Goal: Transaction & Acquisition: Purchase product/service

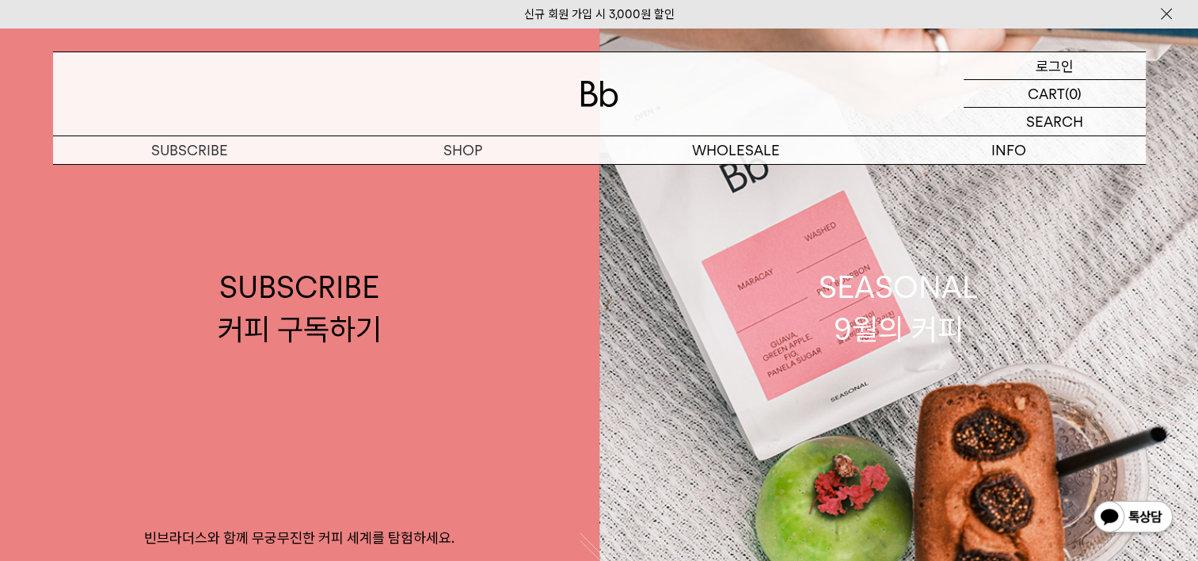
drag, startPoint x: 0, startPoint y: 0, endPoint x: 1052, endPoint y: 63, distance: 1053.7
click at [1052, 63] on p "로그인" at bounding box center [1055, 65] width 38 height 27
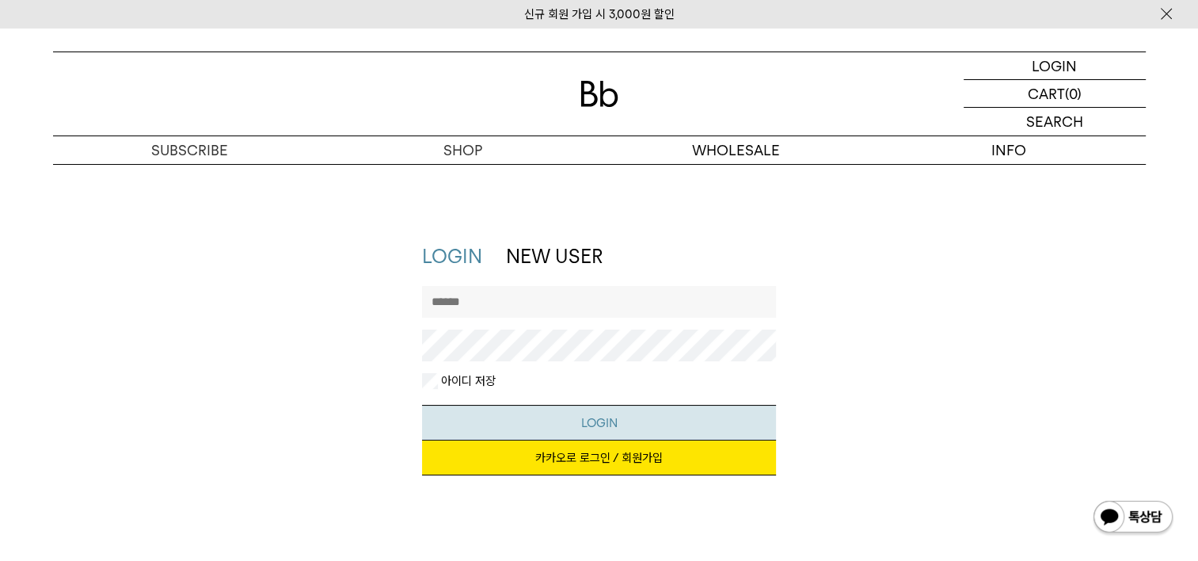
type input "**********"
click at [557, 420] on button "LOGIN" at bounding box center [599, 423] width 354 height 36
click at [541, 464] on link "카카오로 로그인 / 회원가입" at bounding box center [599, 457] width 354 height 35
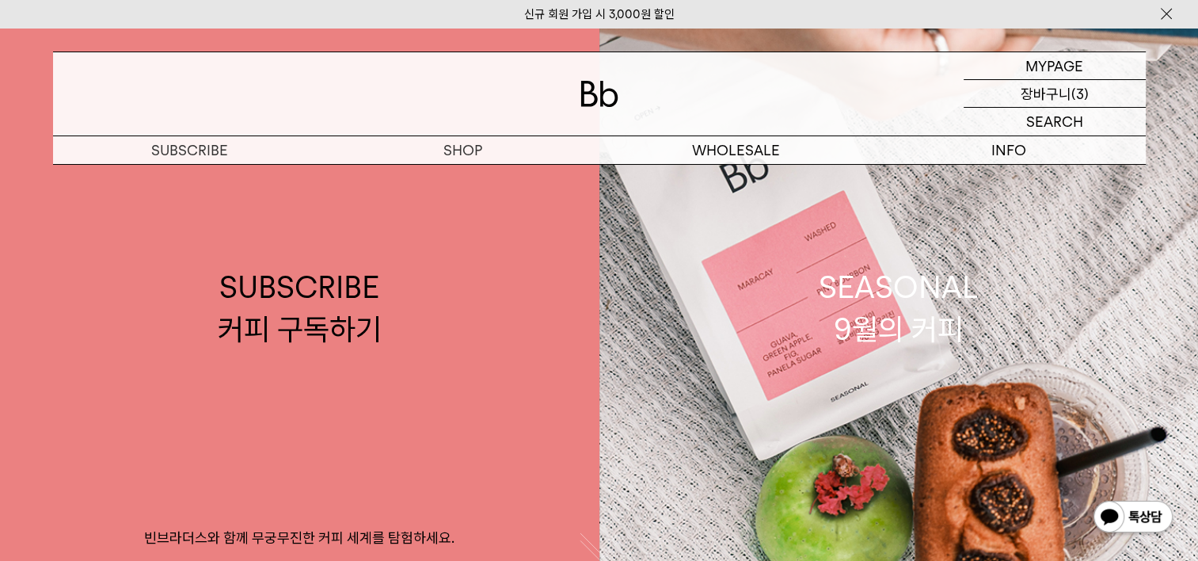
click at [1065, 94] on p "장바구니" at bounding box center [1046, 93] width 51 height 27
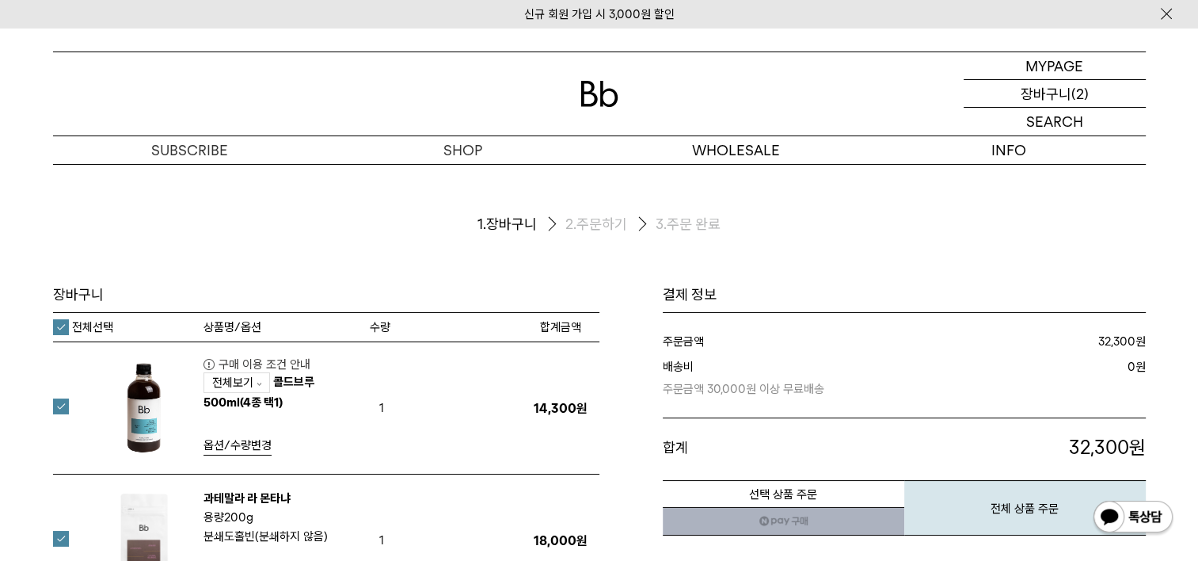
click at [1046, 95] on p "장바구니" at bounding box center [1046, 93] width 51 height 27
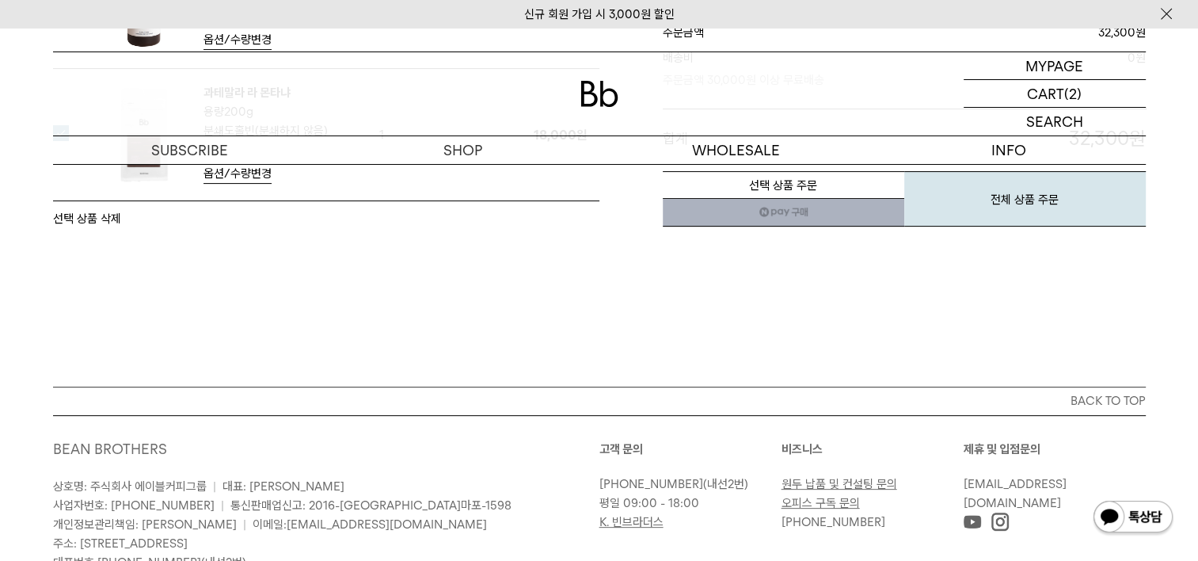
scroll to position [432, 0]
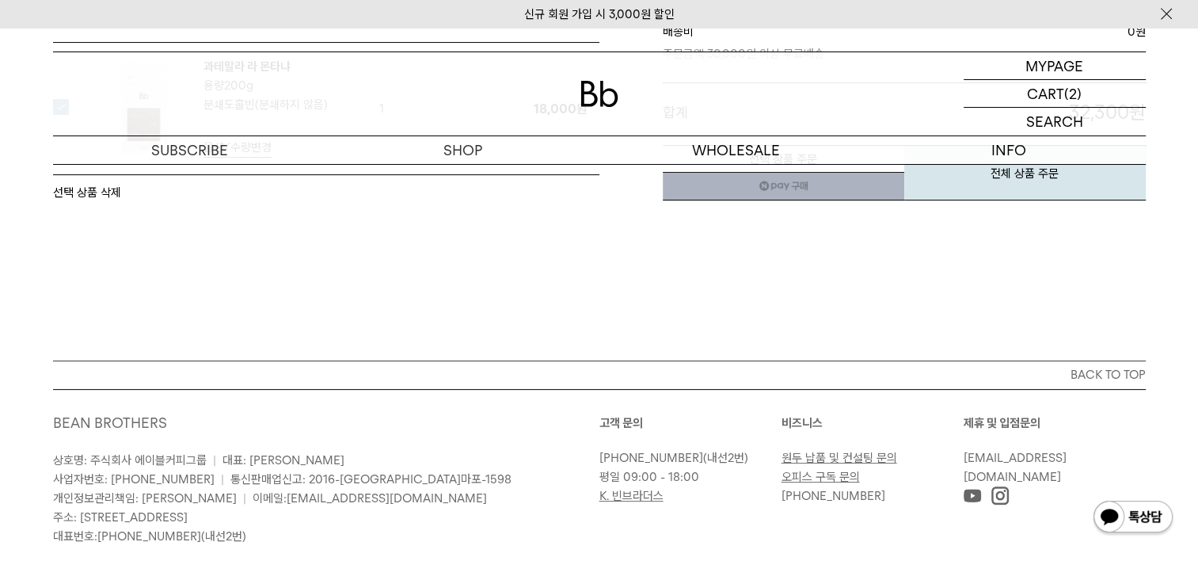
click at [97, 194] on button "선택 상품 삭제" at bounding box center [87, 192] width 68 height 19
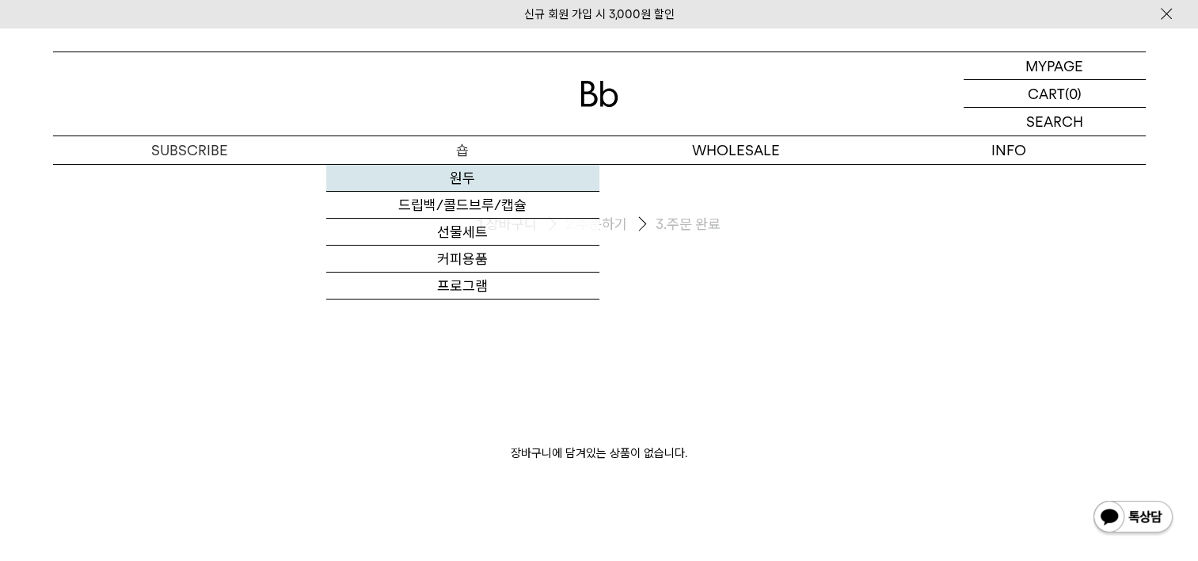
click at [461, 175] on link "원두" at bounding box center [462, 178] width 273 height 27
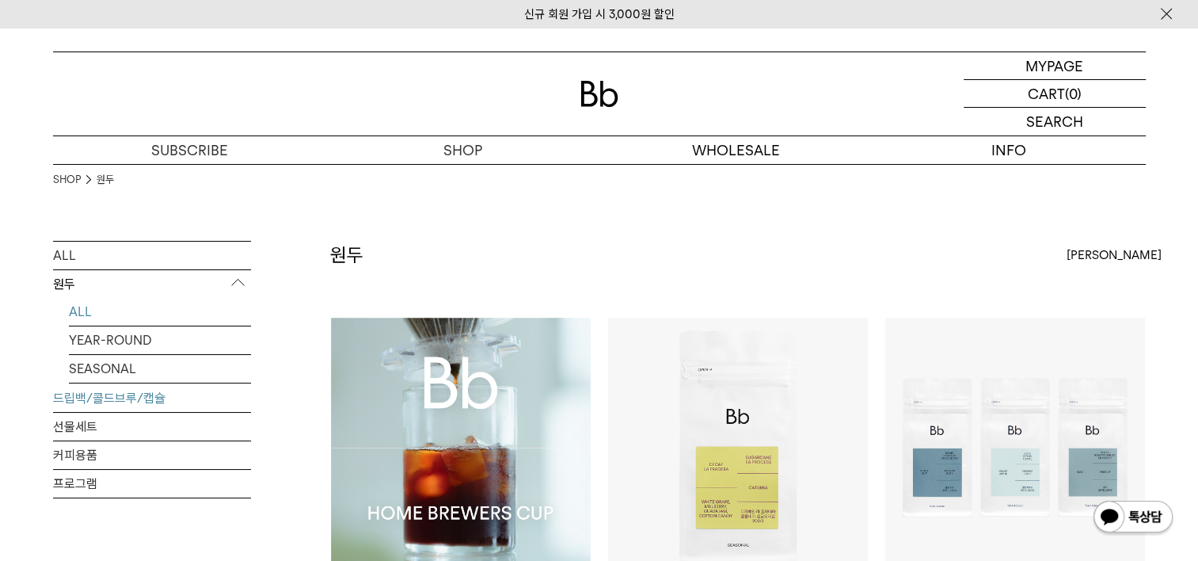
click at [101, 399] on link "드립백/콜드브루/캡슐" at bounding box center [152, 398] width 198 height 28
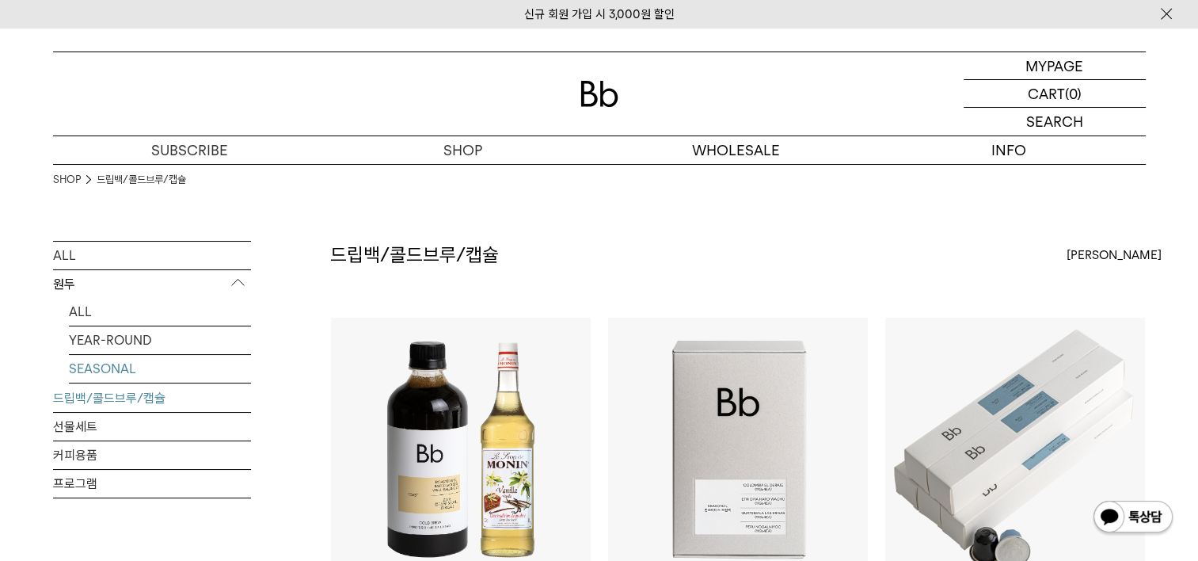
click at [100, 364] on link "SEASONAL" at bounding box center [160, 369] width 182 height 28
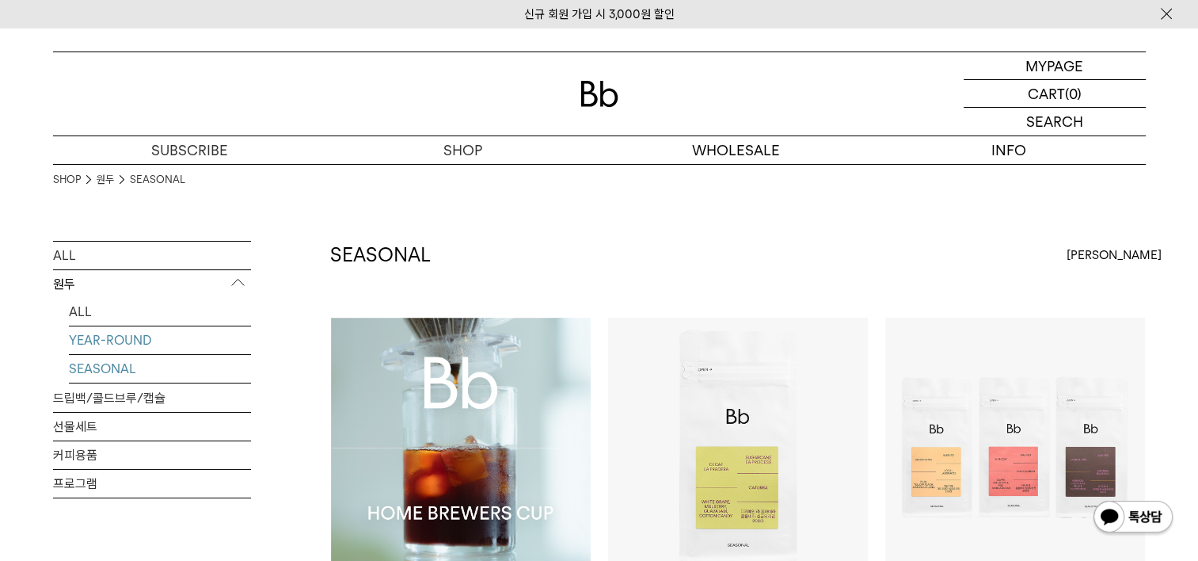
click at [82, 341] on link "YEAR-ROUND" at bounding box center [160, 340] width 182 height 28
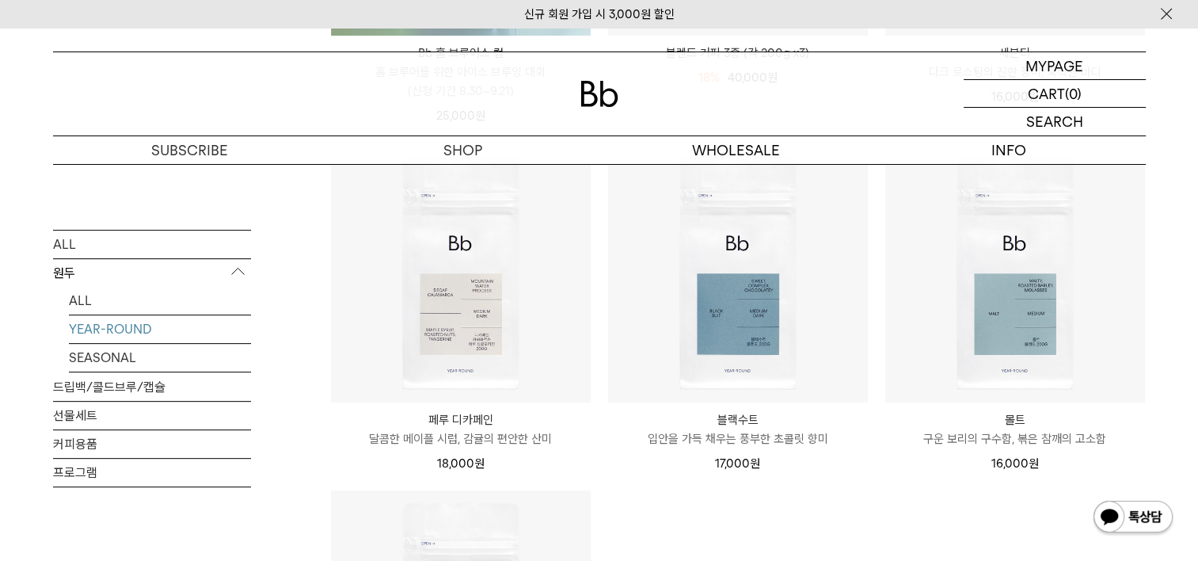
scroll to position [546, 0]
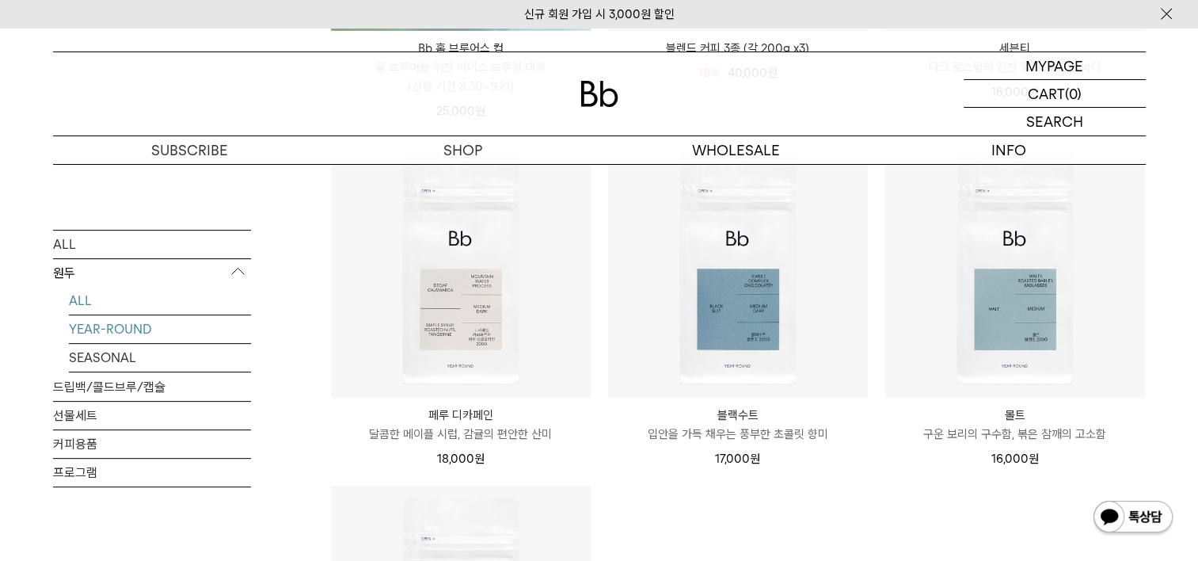
click at [120, 304] on link "ALL" at bounding box center [160, 301] width 182 height 28
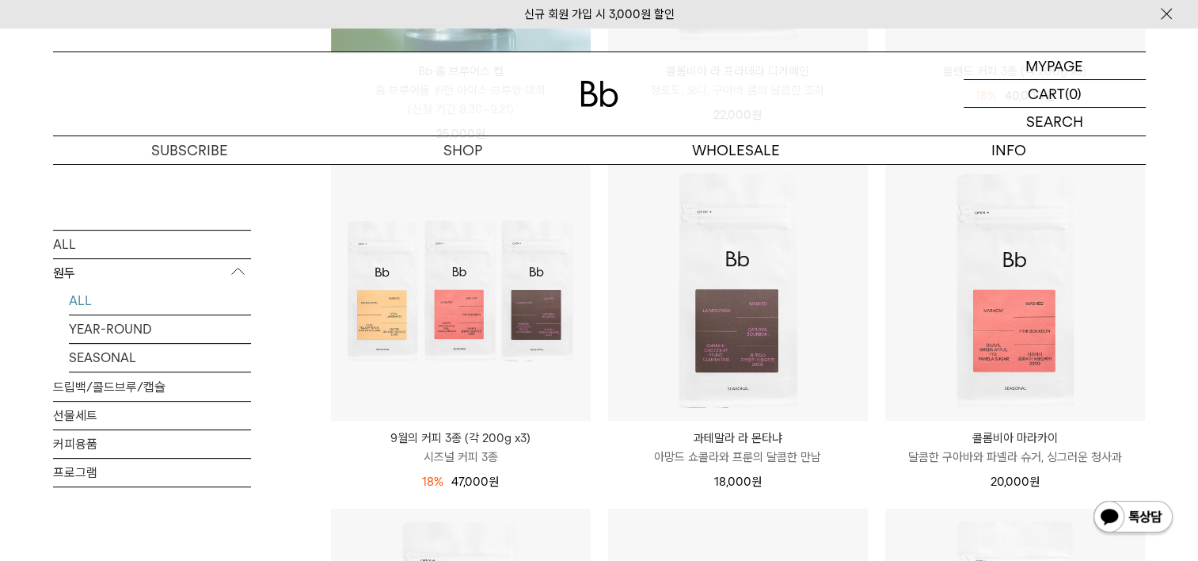
scroll to position [520, 0]
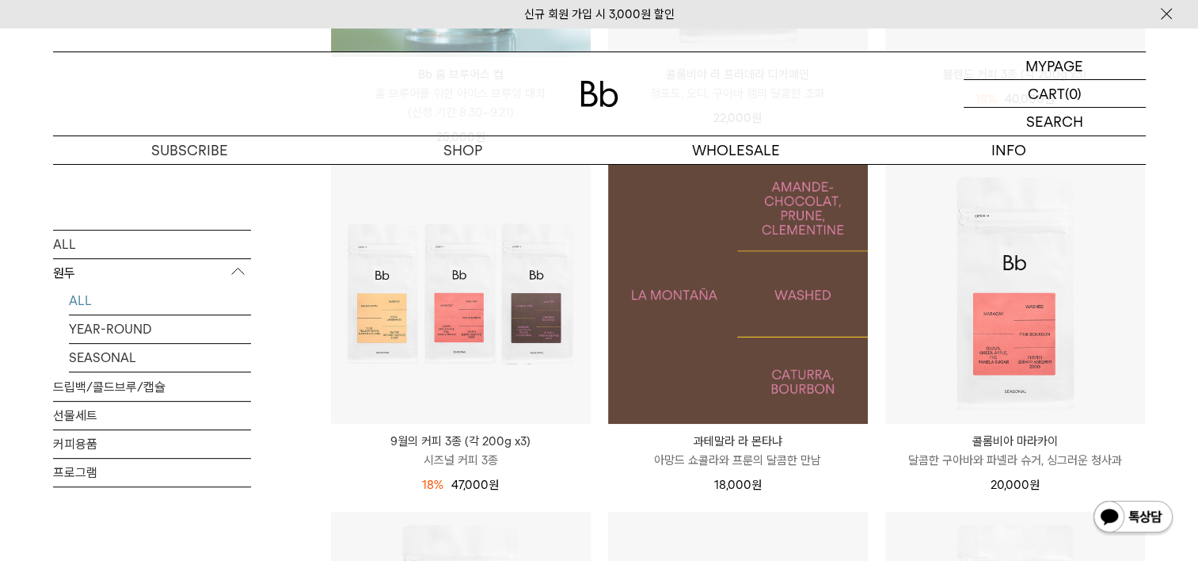
click at [672, 323] on img at bounding box center [738, 294] width 260 height 260
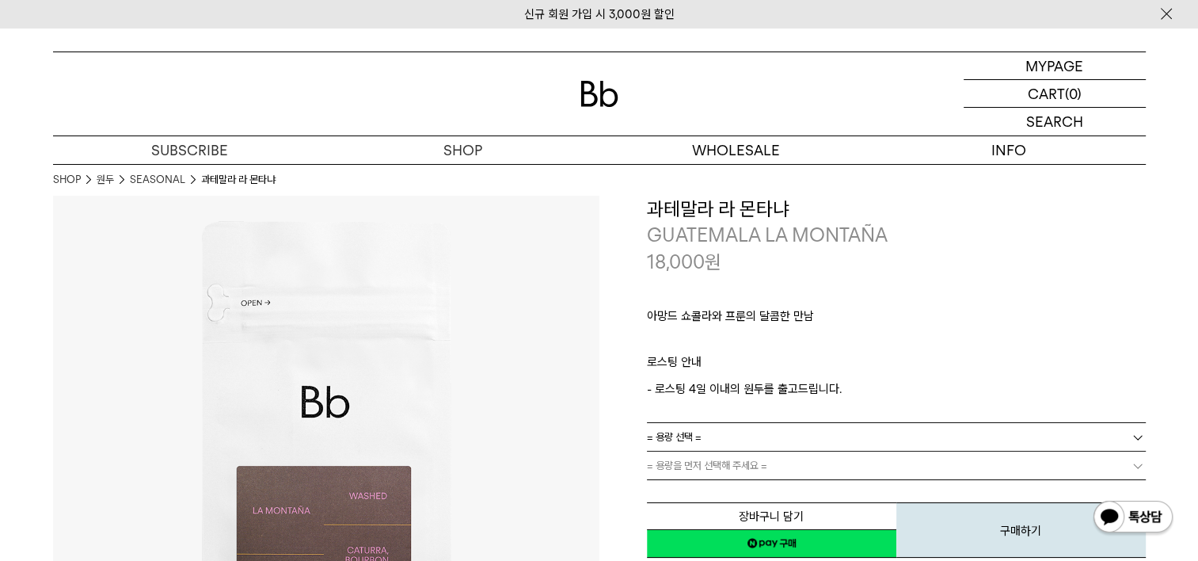
scroll to position [3992, 0]
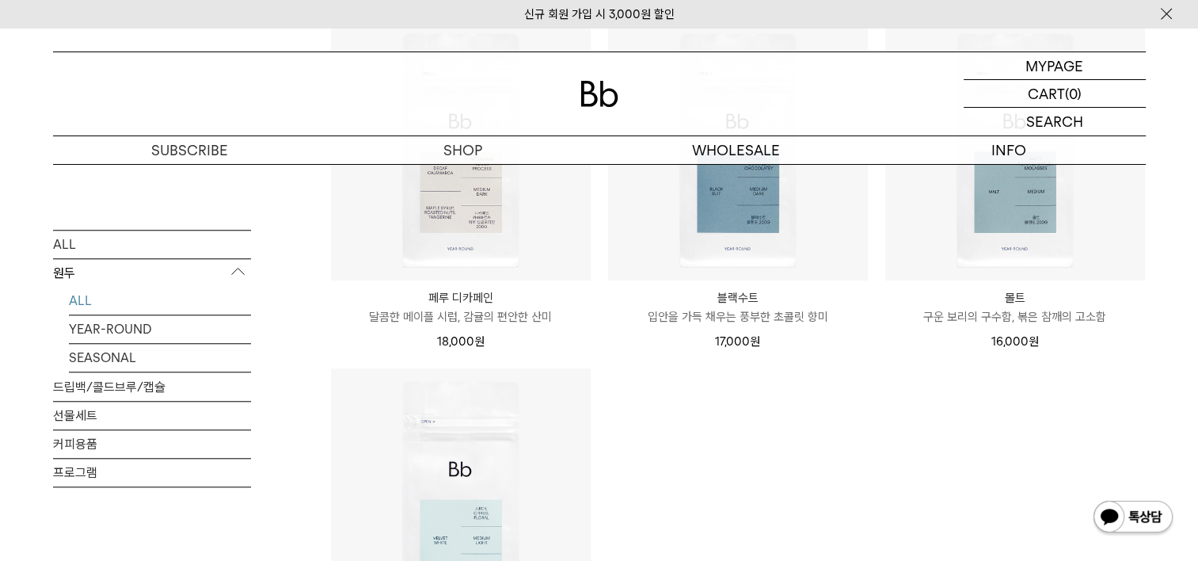
scroll to position [1388, 0]
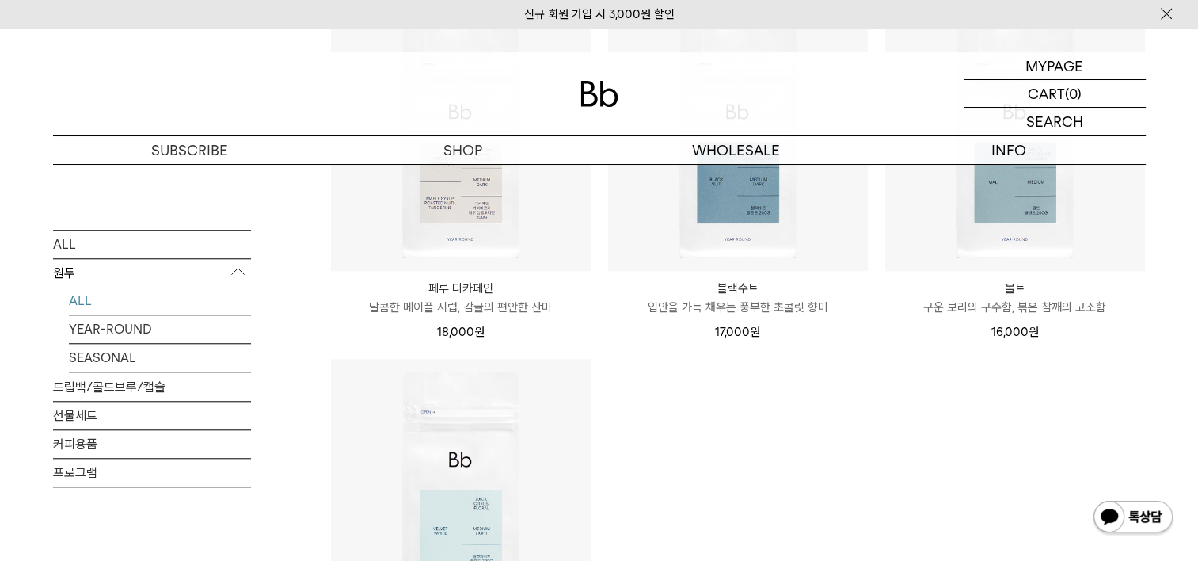
click at [748, 298] on p "입안을 가득 채우는 풍부한 초콜릿 향미" at bounding box center [738, 307] width 260 height 19
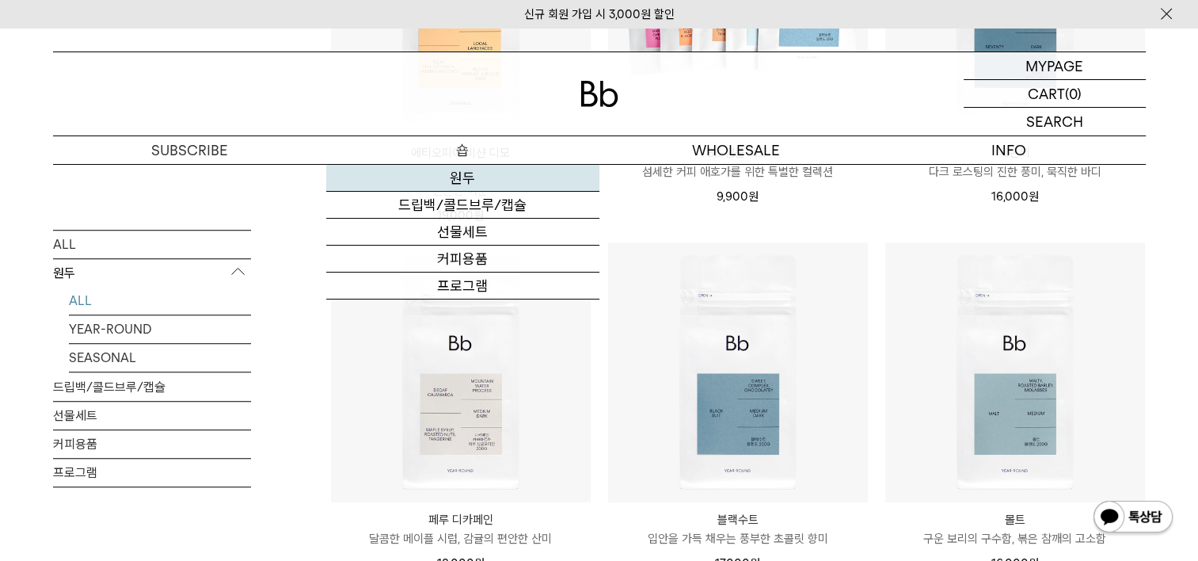
scroll to position [1071, 0]
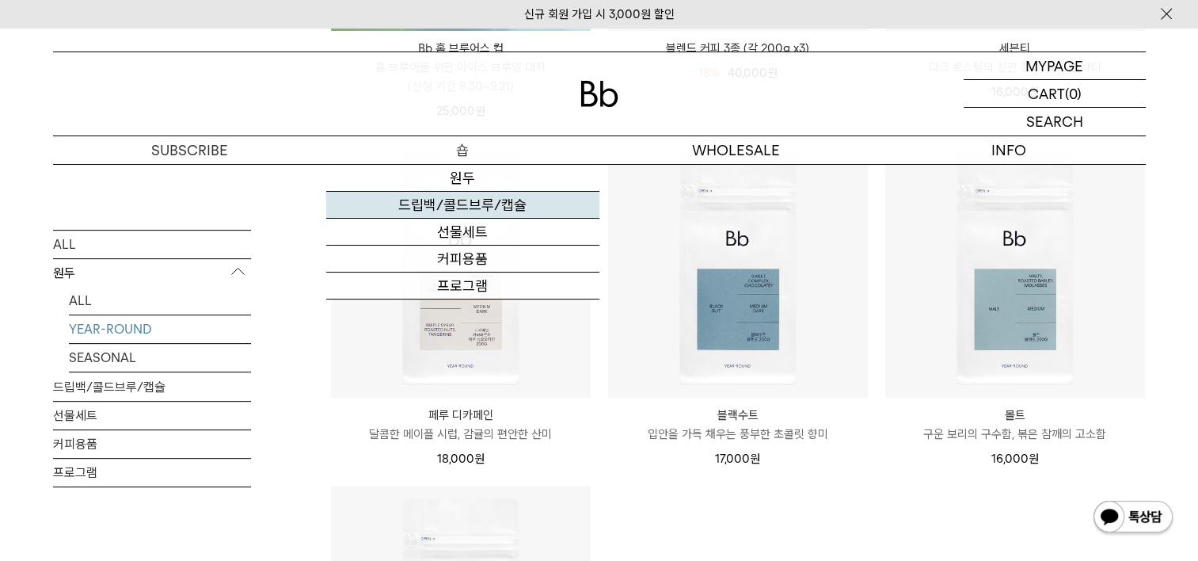
click at [461, 207] on link "드립백/콜드브루/캡슐" at bounding box center [462, 205] width 273 height 27
